Goal: Task Accomplishment & Management: Complete application form

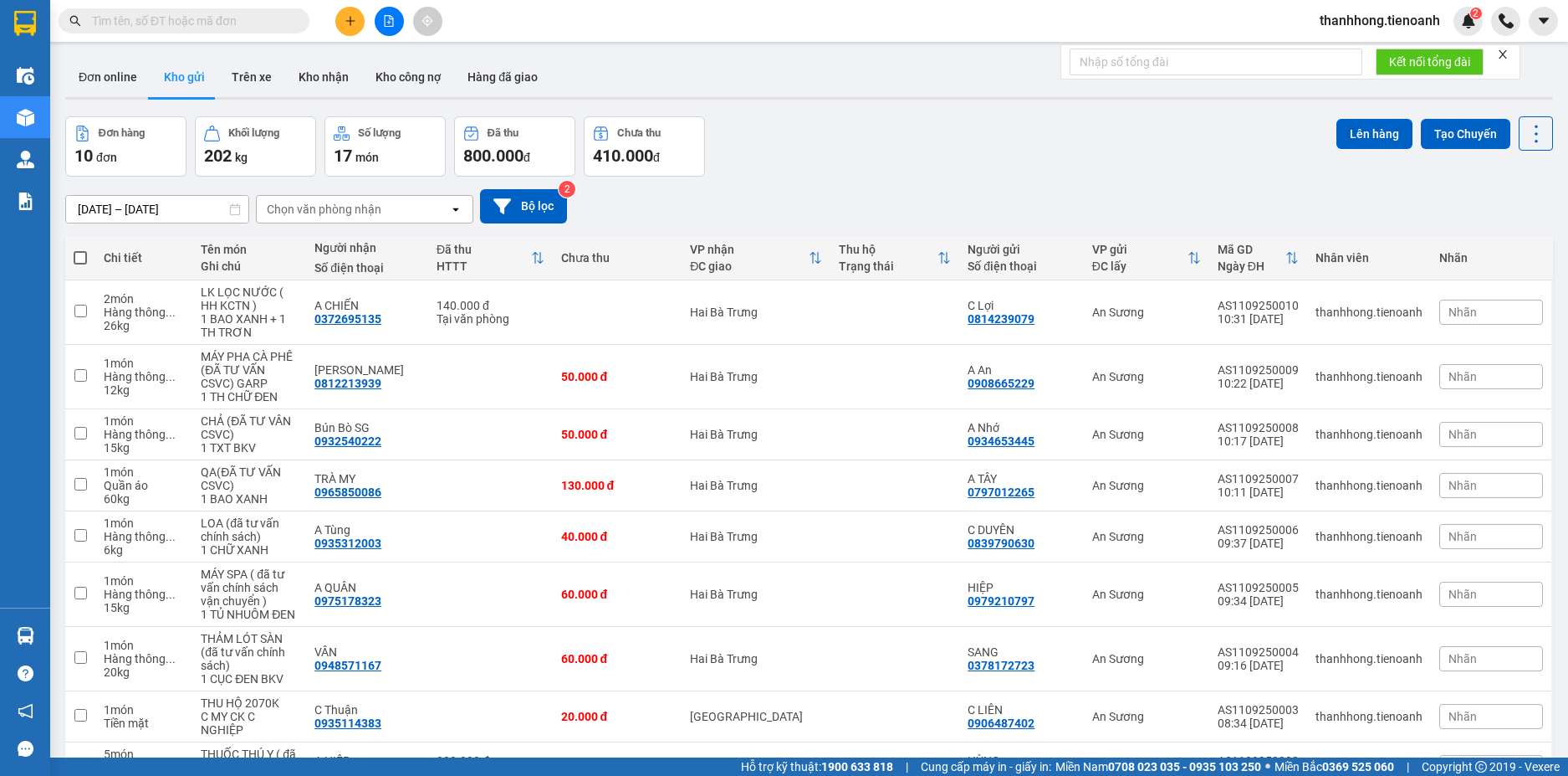
paste input "0868069069"
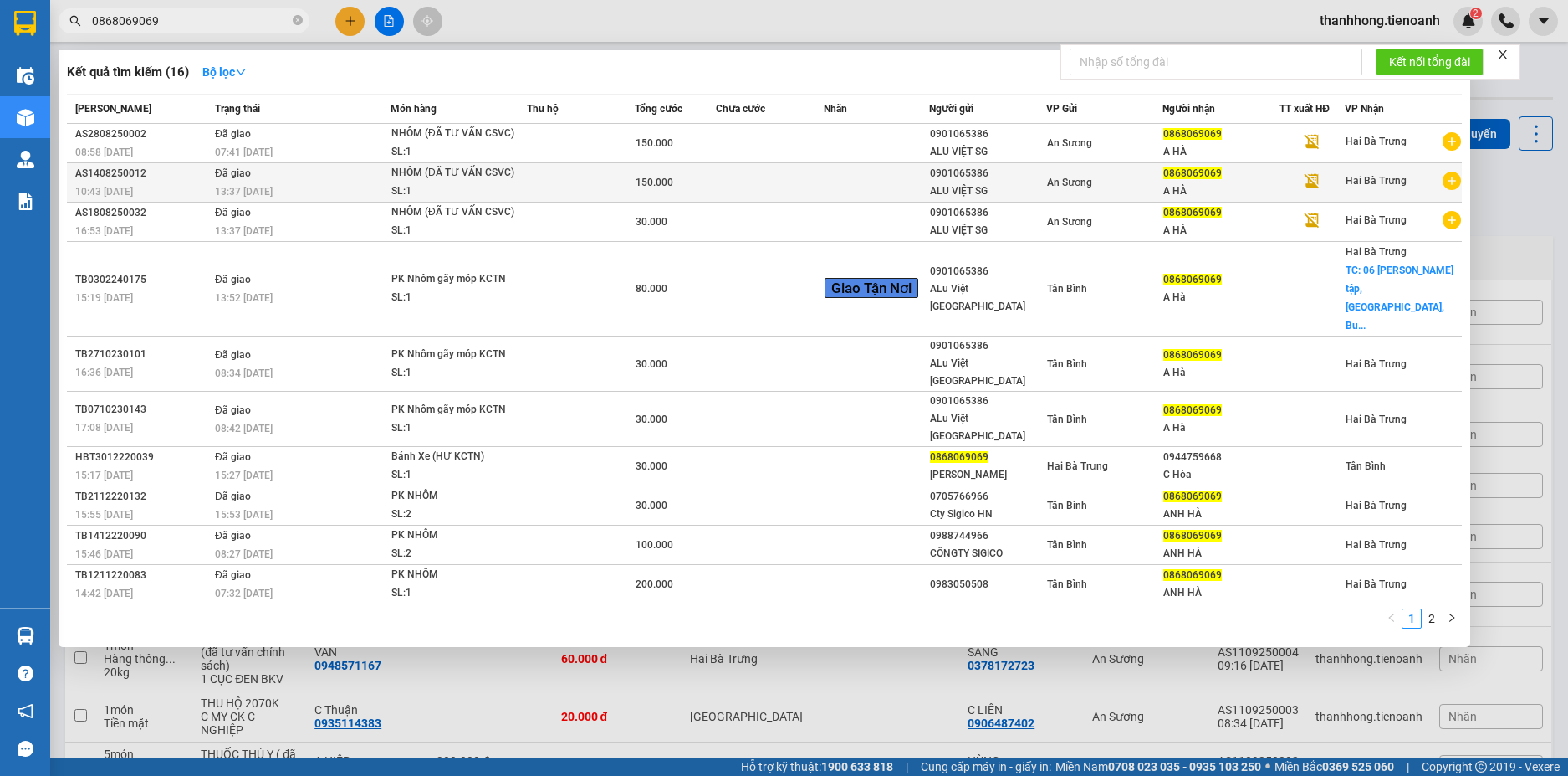
type input "0868069069"
click at [498, 180] on div "NHÔM (ĐÃ TƯ VẤN CSVC)" at bounding box center [454, 172] width 126 height 18
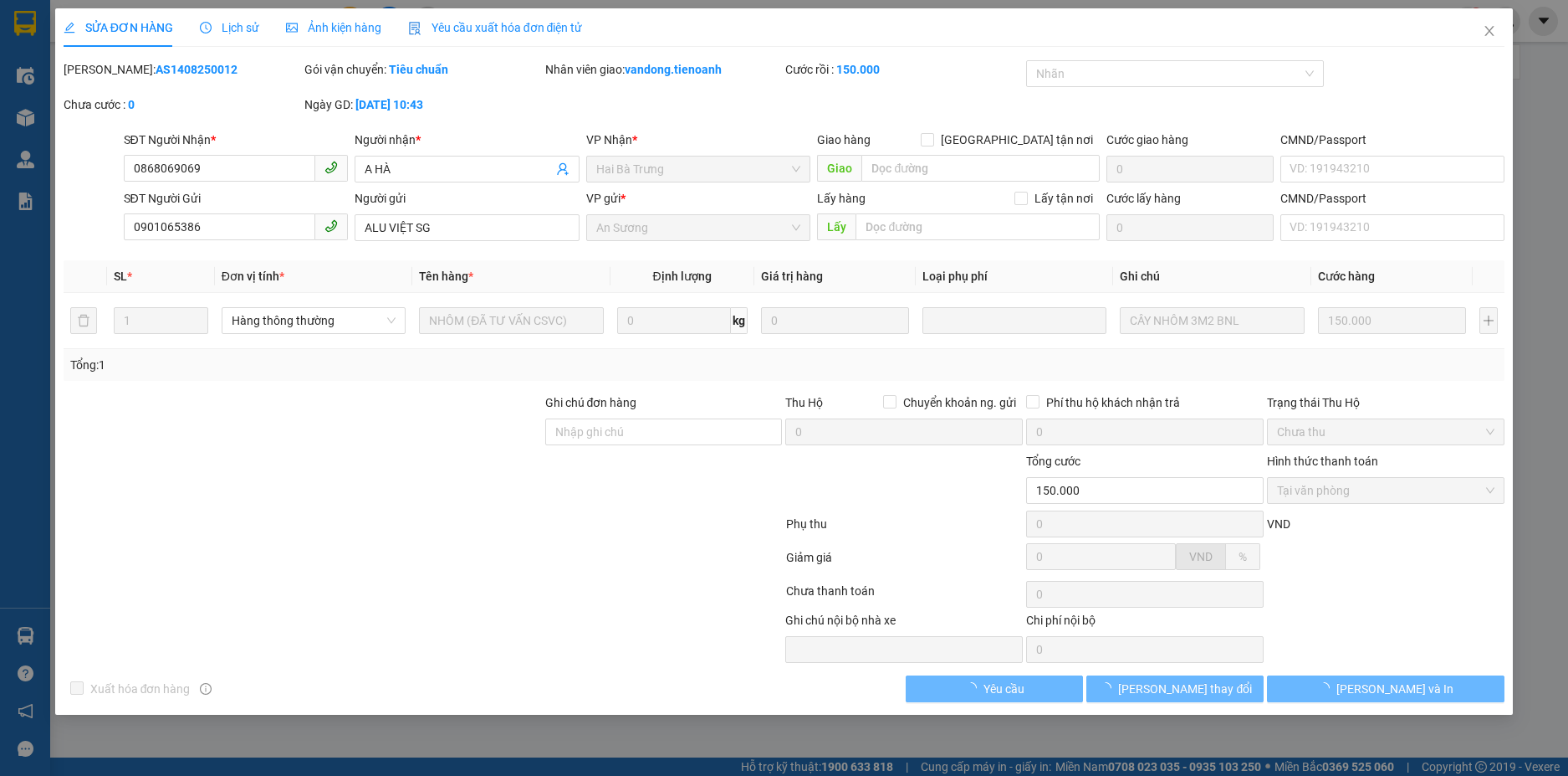
type input "0868069069"
type input "A HÀ"
type input "0901065386"
type input "ALU VIỆT SG"
type input "150.000"
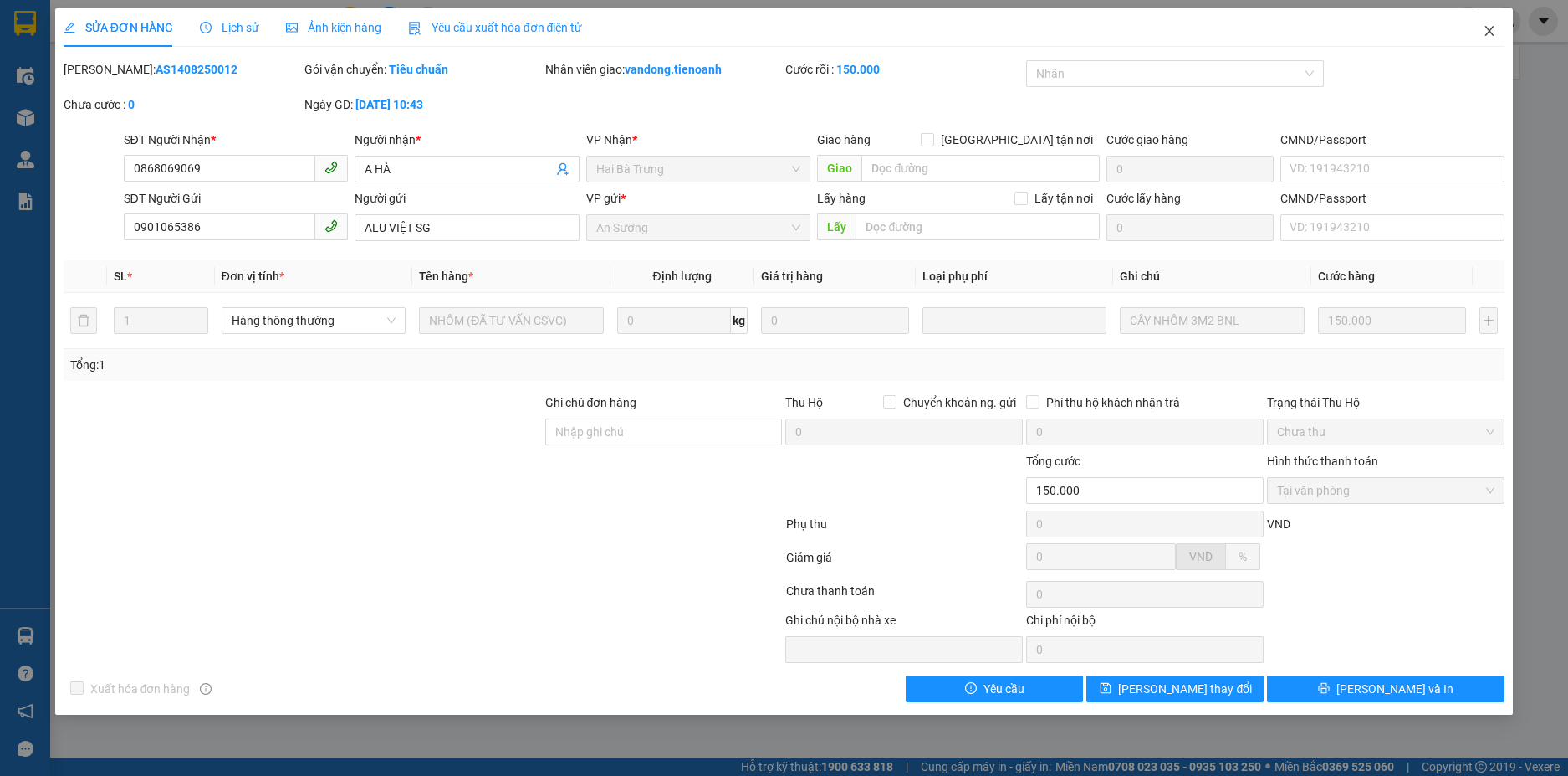
click at [1487, 32] on icon "close" at bounding box center [1490, 31] width 14 height 14
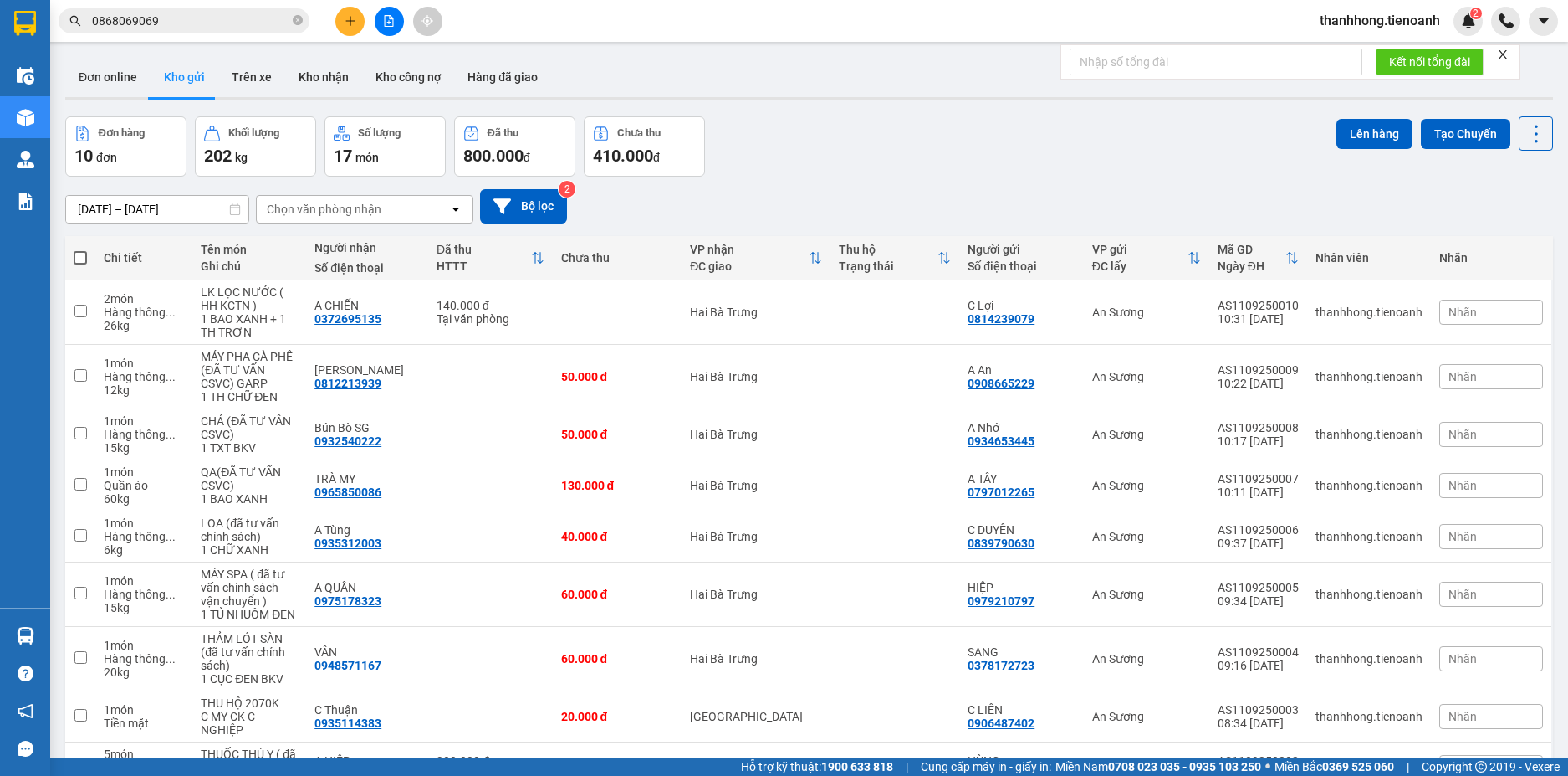
click at [249, 35] on div "Kết quả tìm kiếm ( 16 ) Bộ lọc Mã ĐH Trạng thái Món hàng Thu hộ Tổng cước Chưa …" at bounding box center [163, 22] width 326 height 29
click at [253, 25] on input "0868069069" at bounding box center [191, 21] width 197 height 18
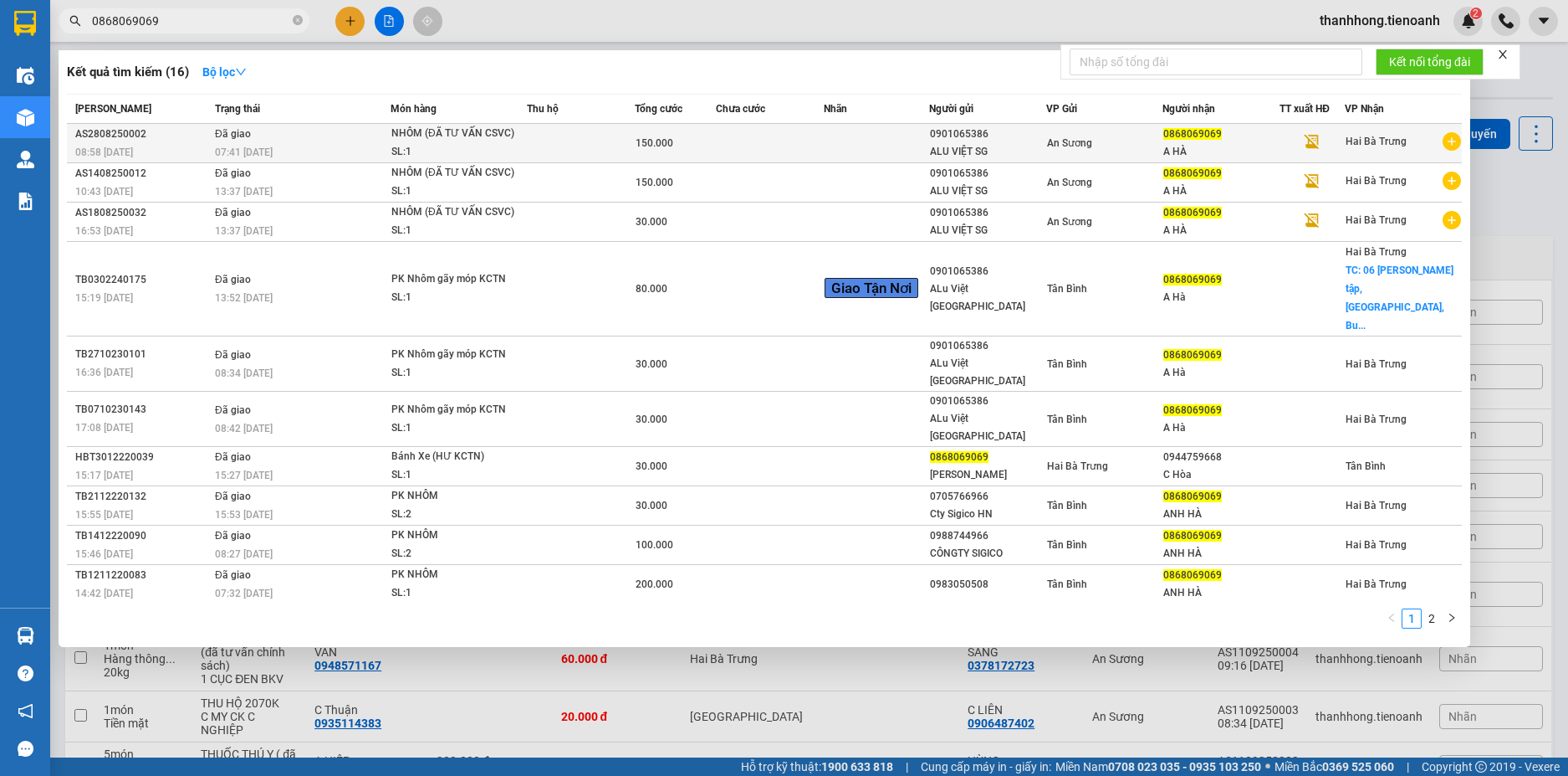
click at [434, 147] on div "SL: 1" at bounding box center [454, 152] width 126 height 18
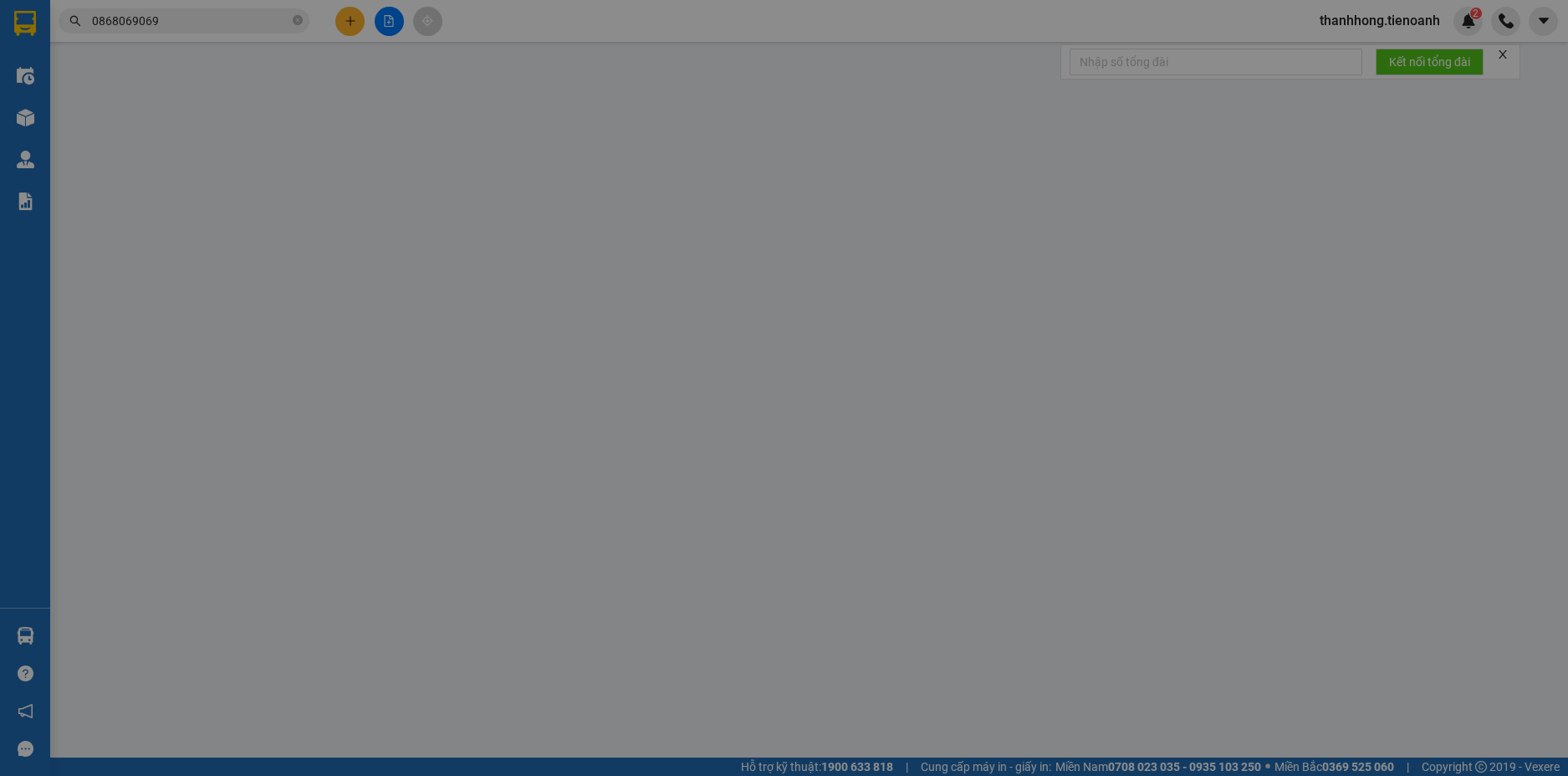
type input "0868069069"
type input "A HÀ"
type input "0901065386"
type input "ALU VIỆT SG"
type input "150.000"
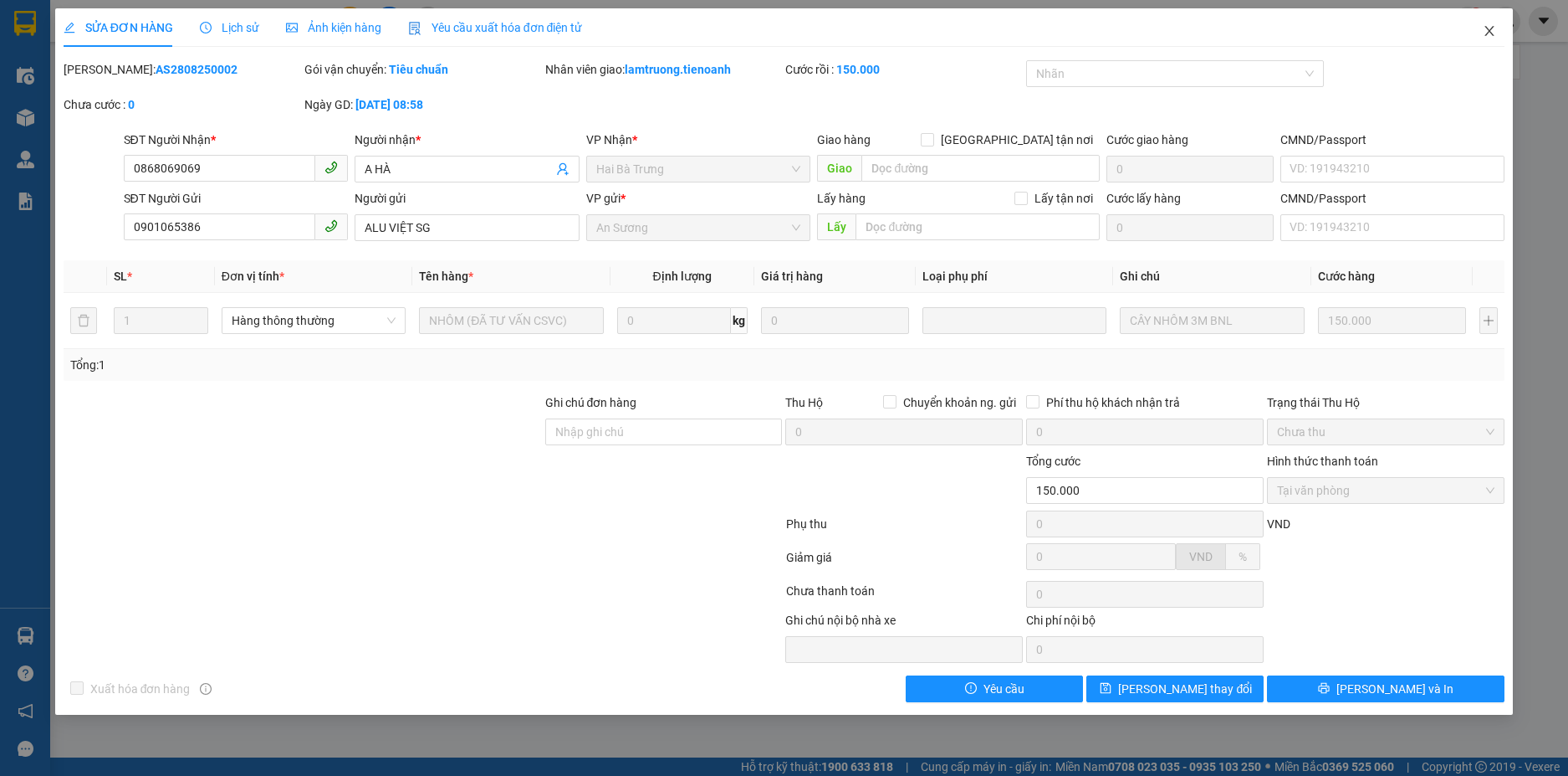
click at [1491, 30] on icon "close" at bounding box center [1490, 31] width 9 height 10
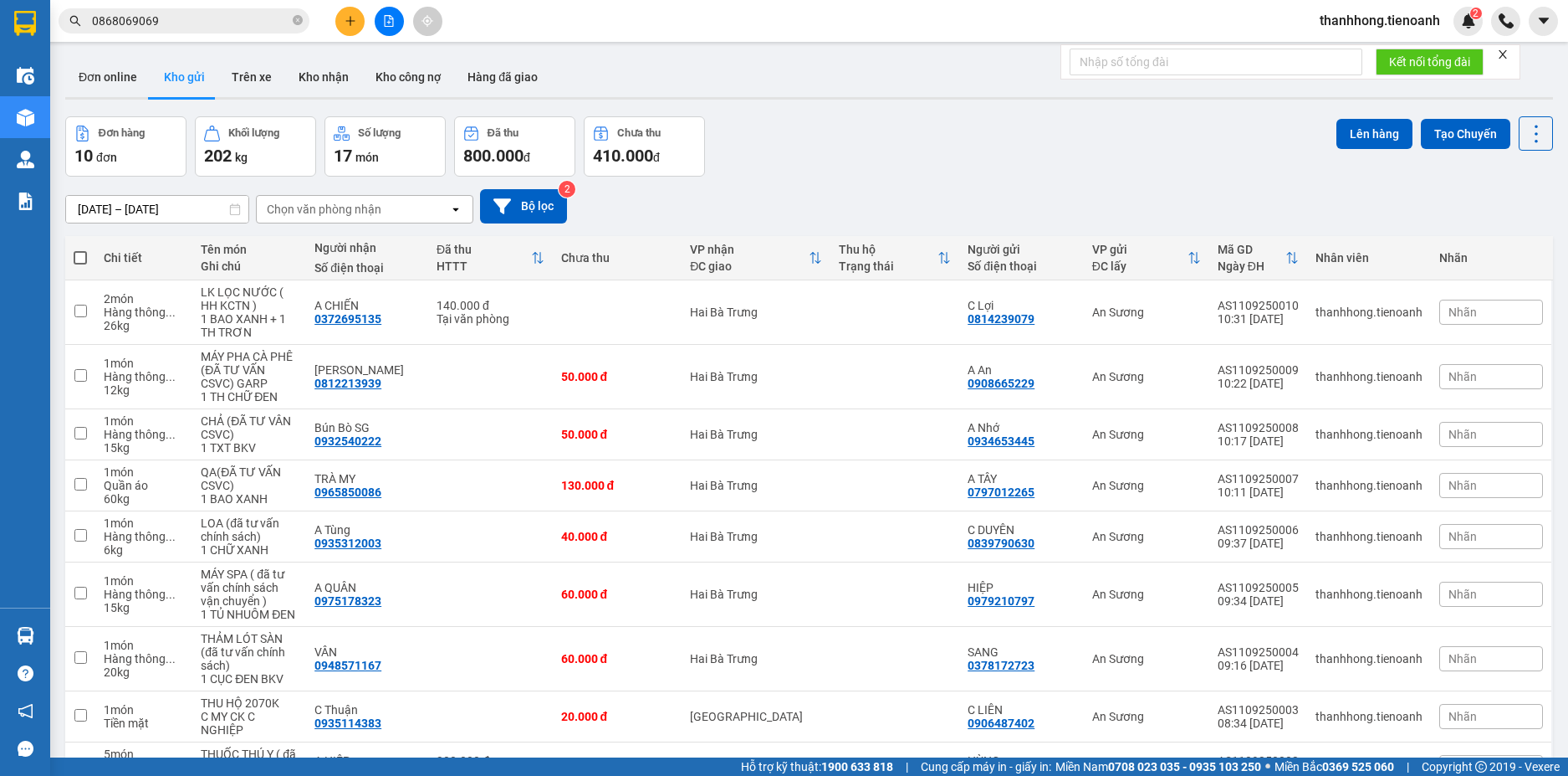
click at [202, 18] on input "0868069069" at bounding box center [191, 21] width 197 height 18
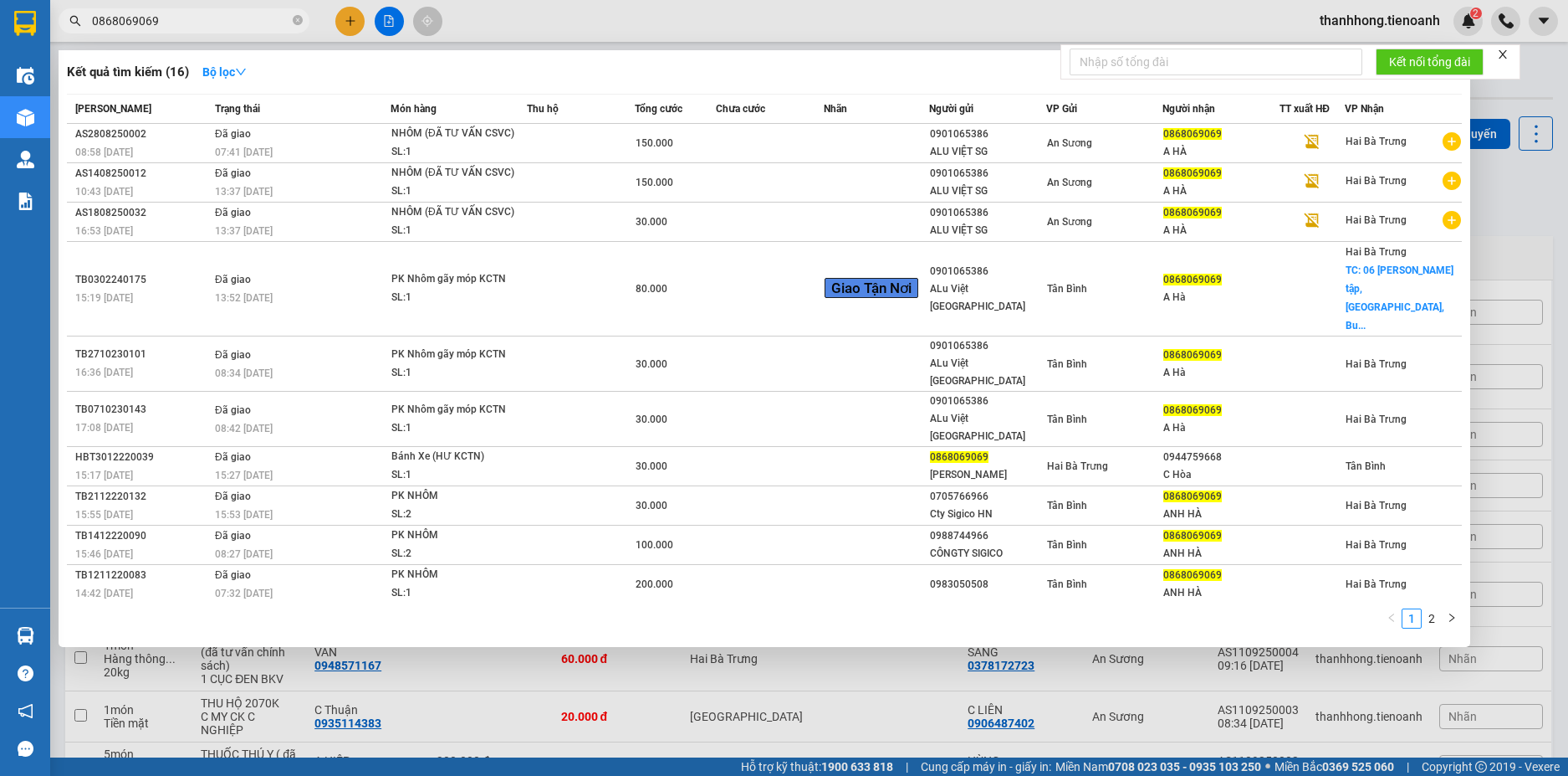
drag, startPoint x: 28, startPoint y: 116, endPoint x: 115, endPoint y: 128, distance: 87.8
click at [29, 117] on img at bounding box center [25, 117] width 17 height 17
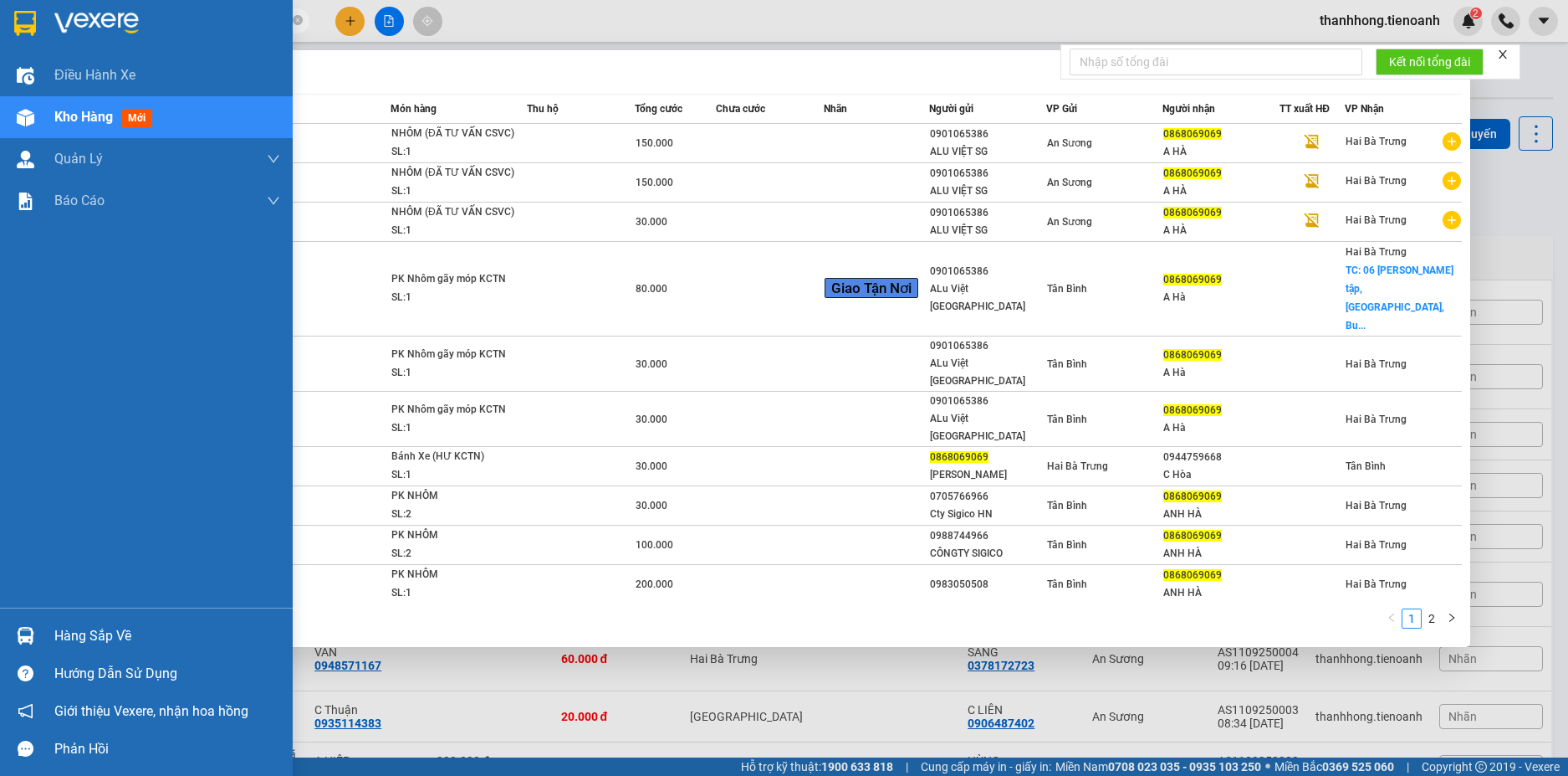
click at [100, 24] on img at bounding box center [97, 23] width 84 height 25
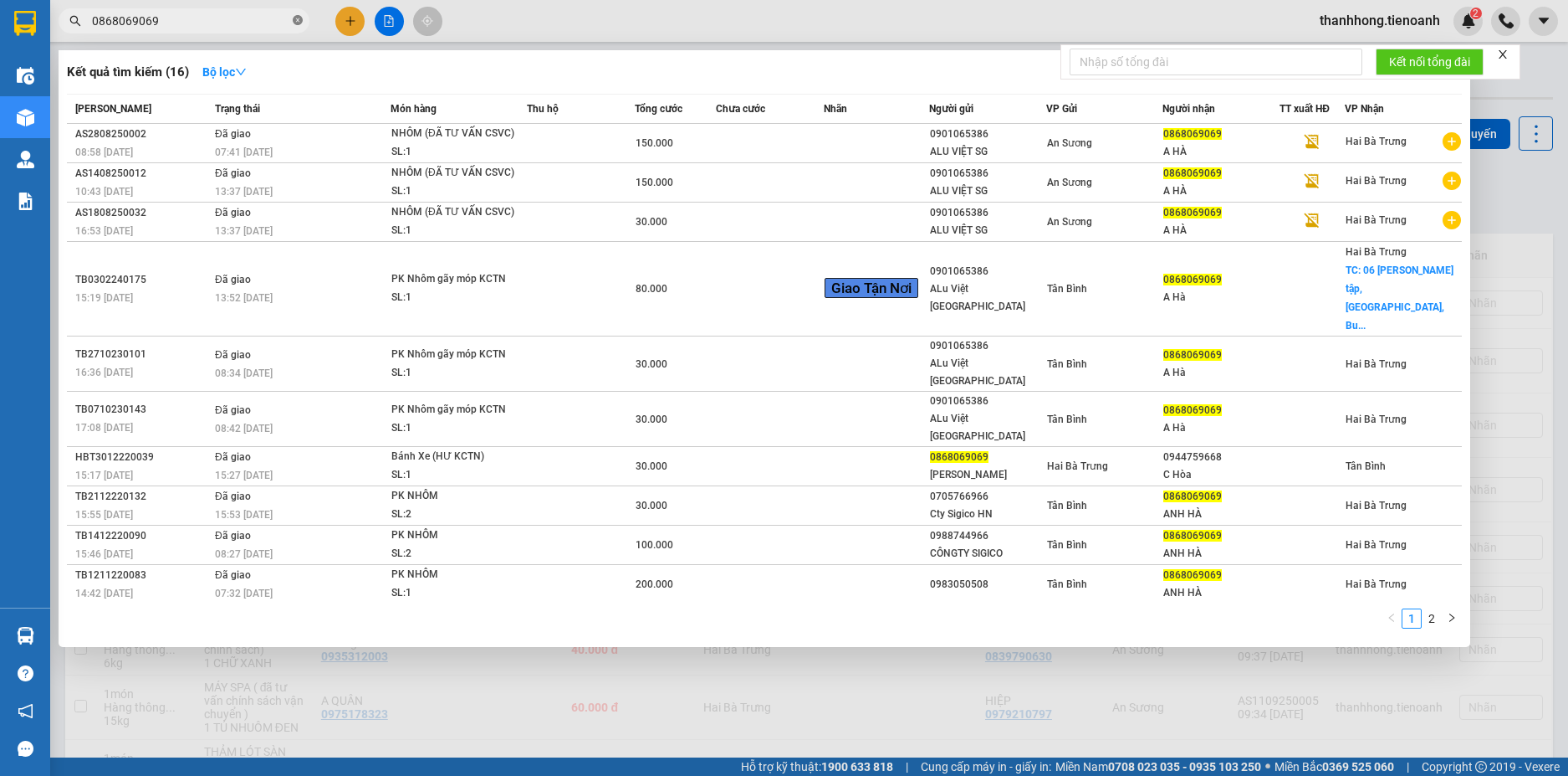
click at [299, 16] on icon "close-circle" at bounding box center [298, 20] width 10 height 10
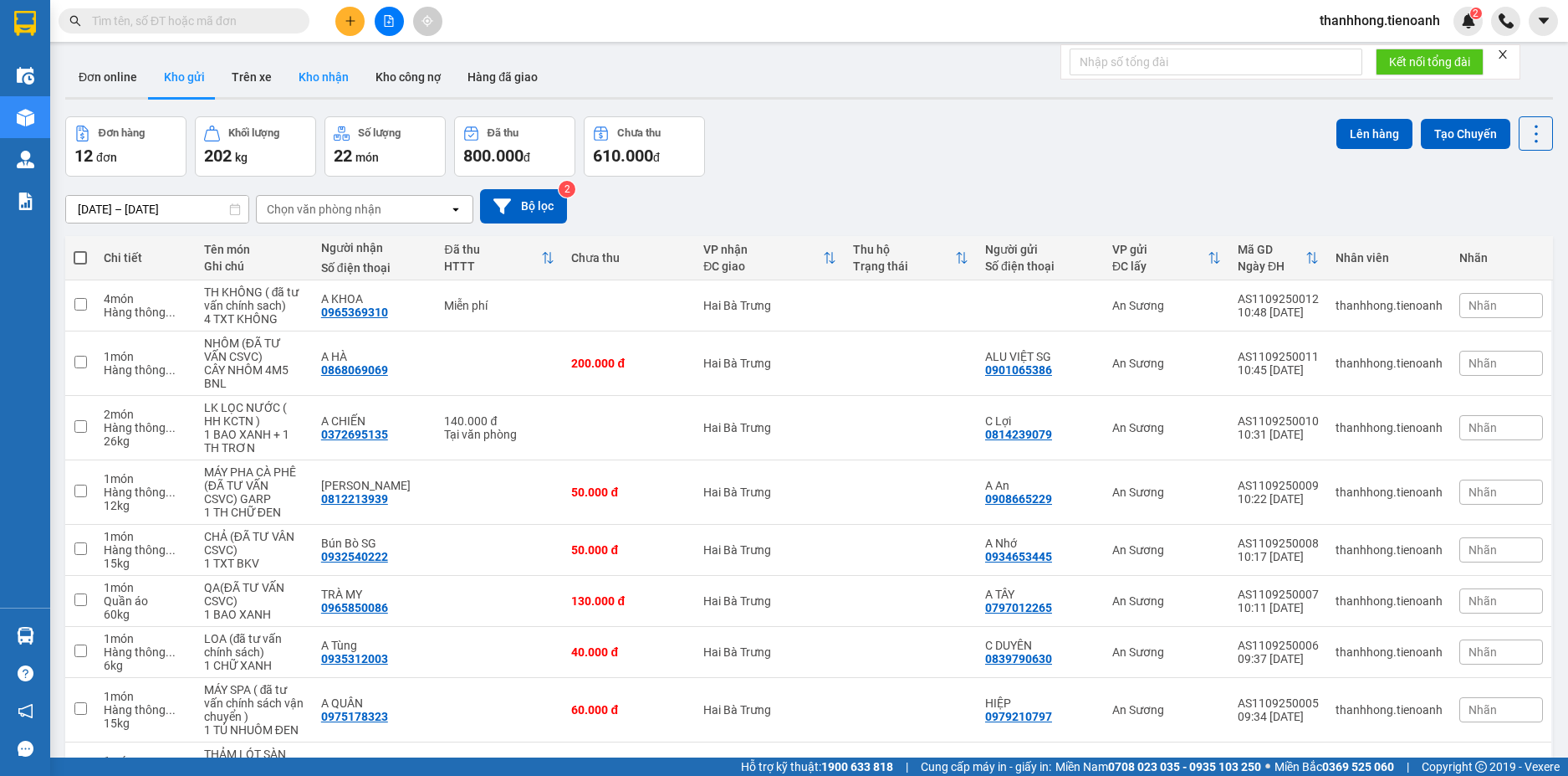
click at [331, 87] on button "Kho nhận" at bounding box center [323, 77] width 77 height 41
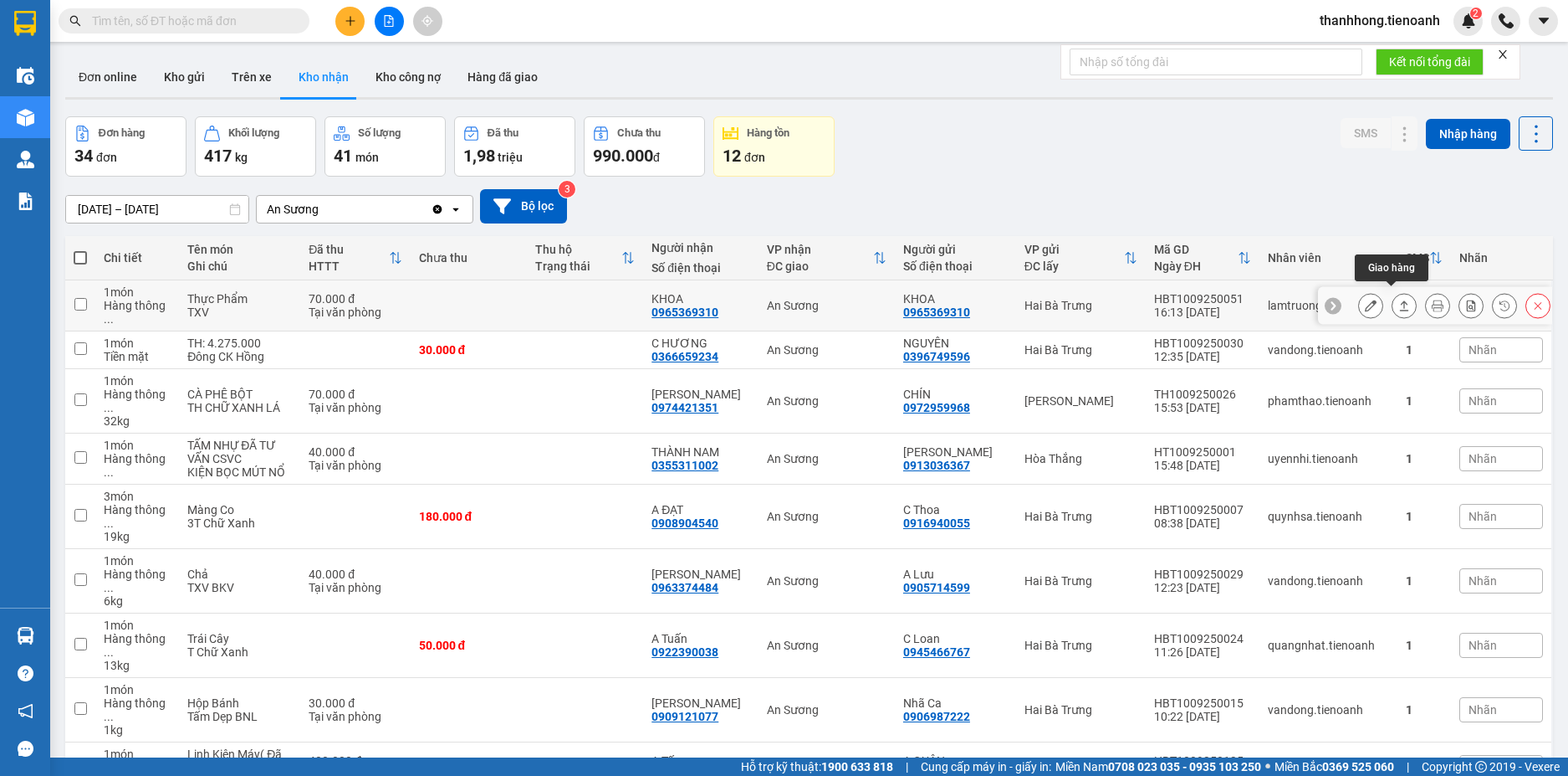
click at [1365, 299] on icon at bounding box center [1371, 305] width 12 height 12
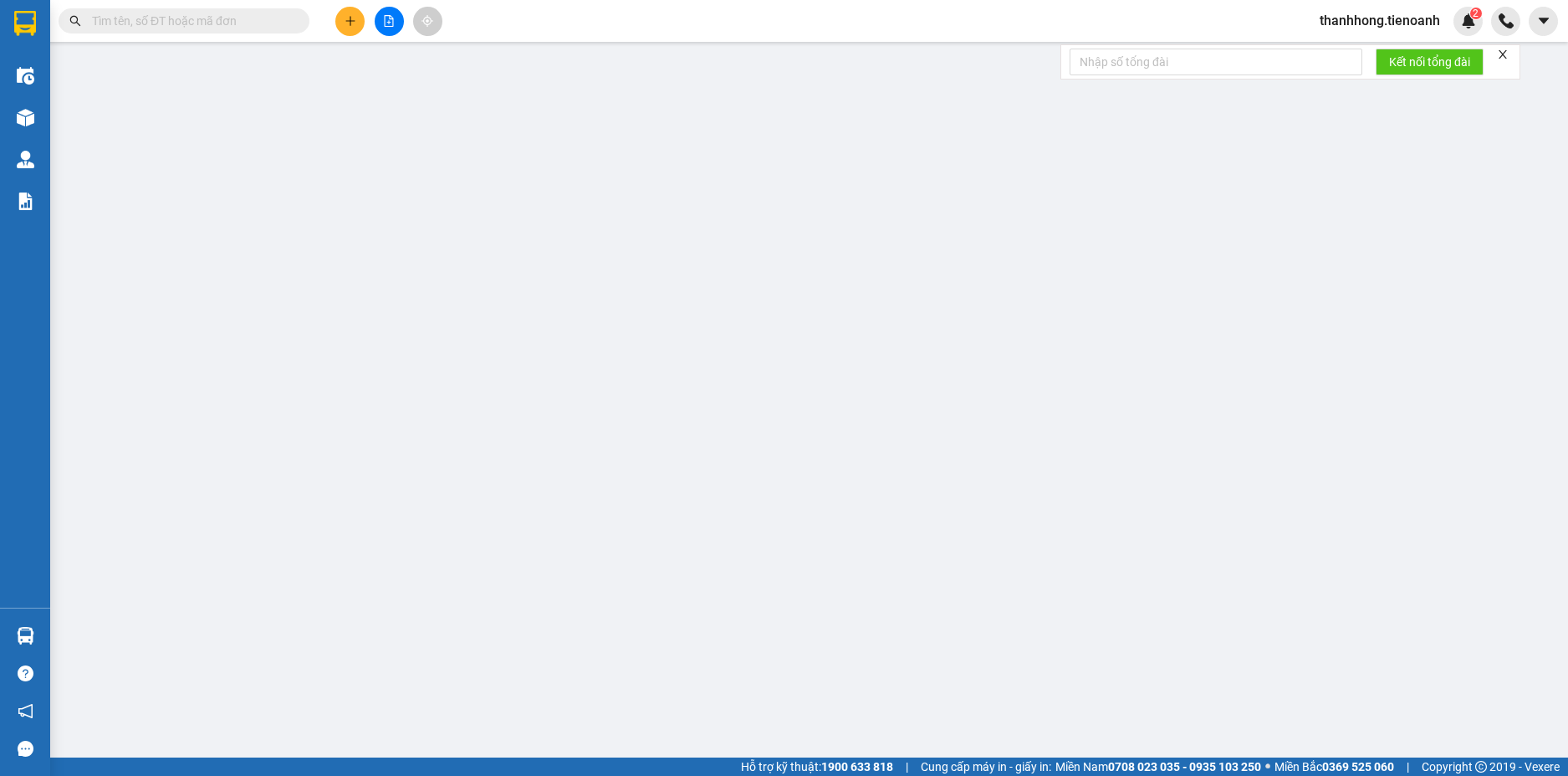
type input "0965369310"
type input "KHOA"
type input "0965369310"
type input "KHOA"
type input "70.000"
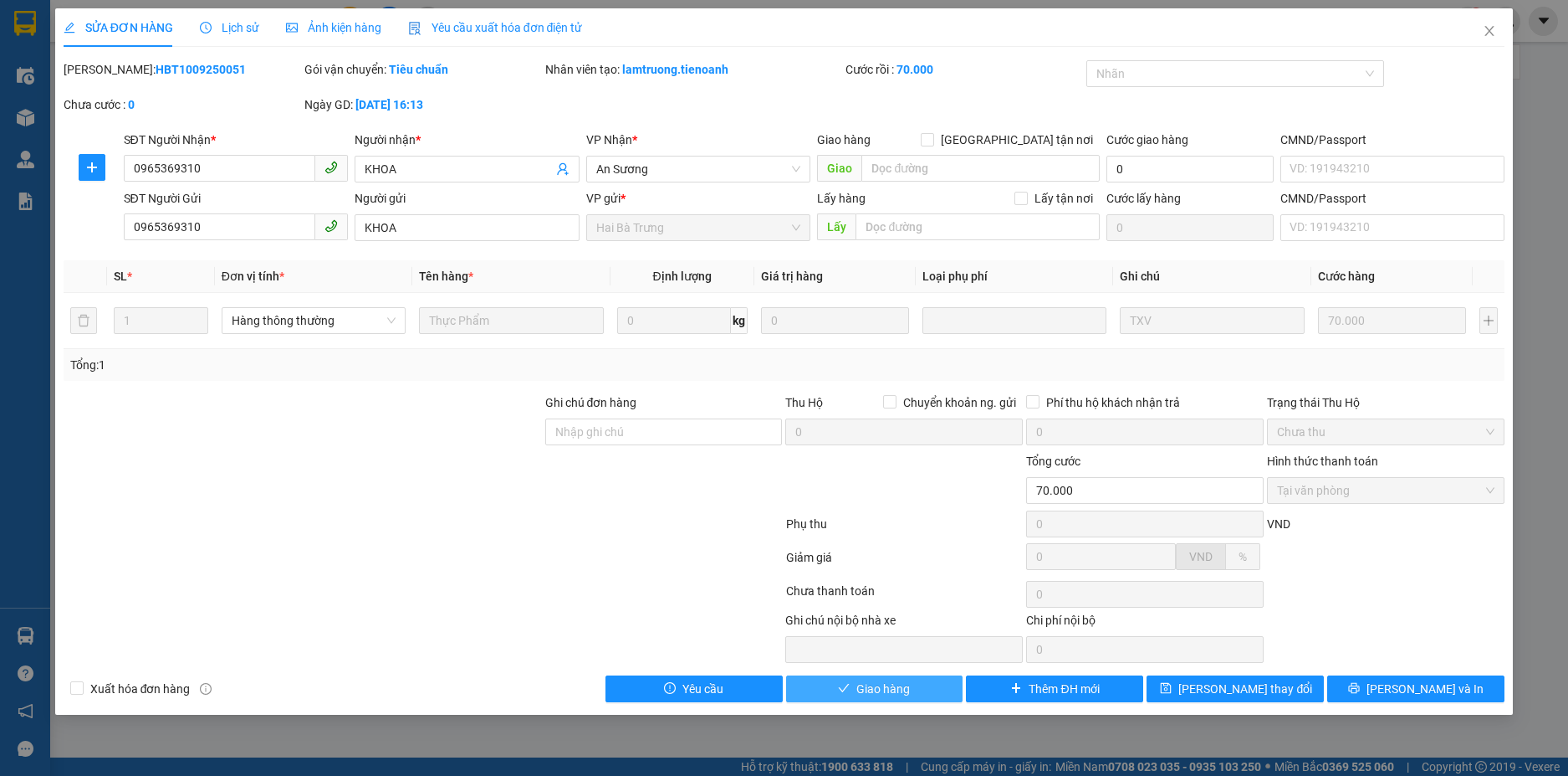
click at [919, 699] on button "Giao hàng" at bounding box center [875, 688] width 178 height 27
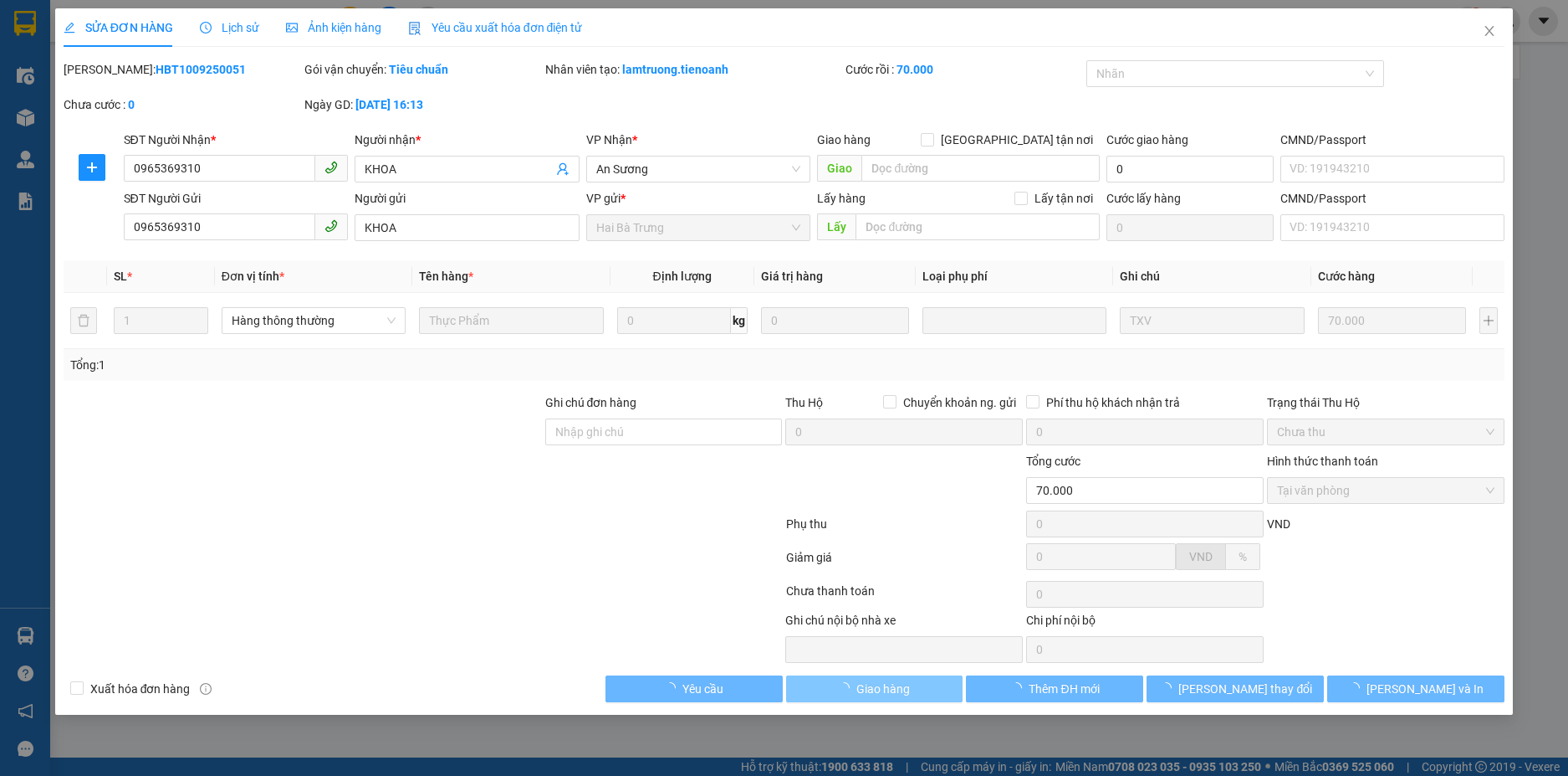
click at [919, 698] on button "Giao hàng" at bounding box center [875, 688] width 178 height 27
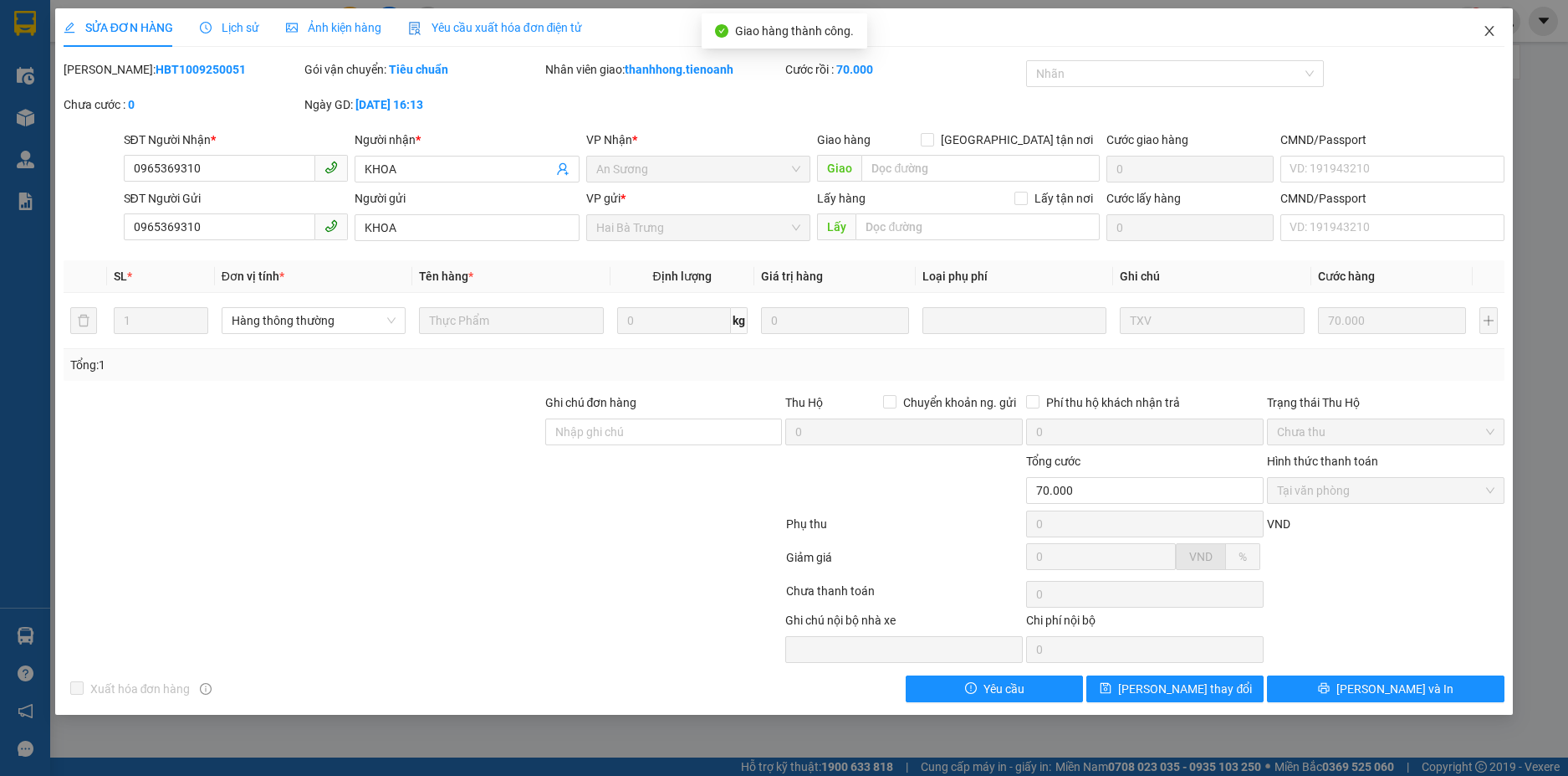
click at [1495, 34] on icon "close" at bounding box center [1490, 31] width 14 height 14
click at [1495, 34] on div at bounding box center [1506, 22] width 29 height 29
